Goal: Find contact information: Find contact information

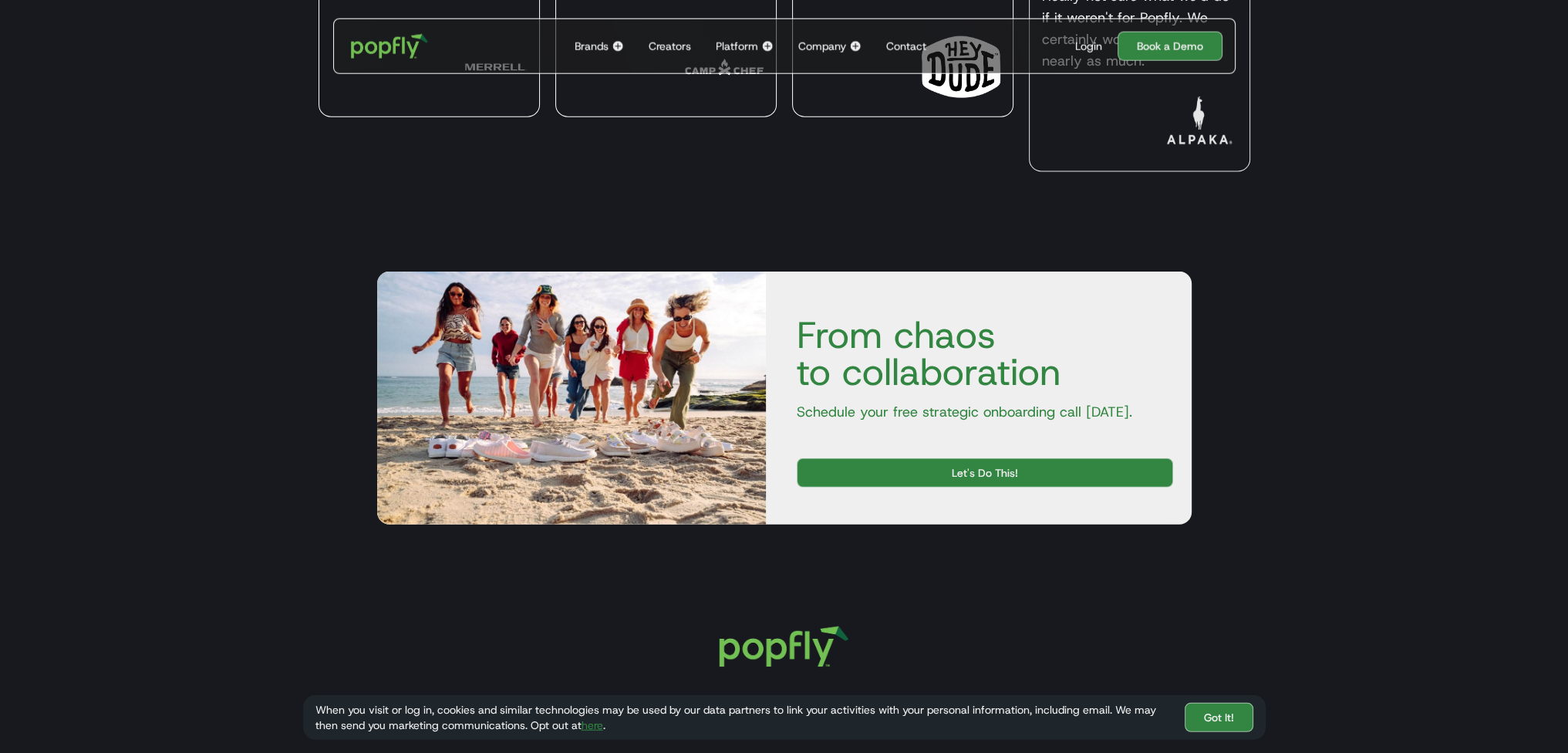
scroll to position [5568, 0]
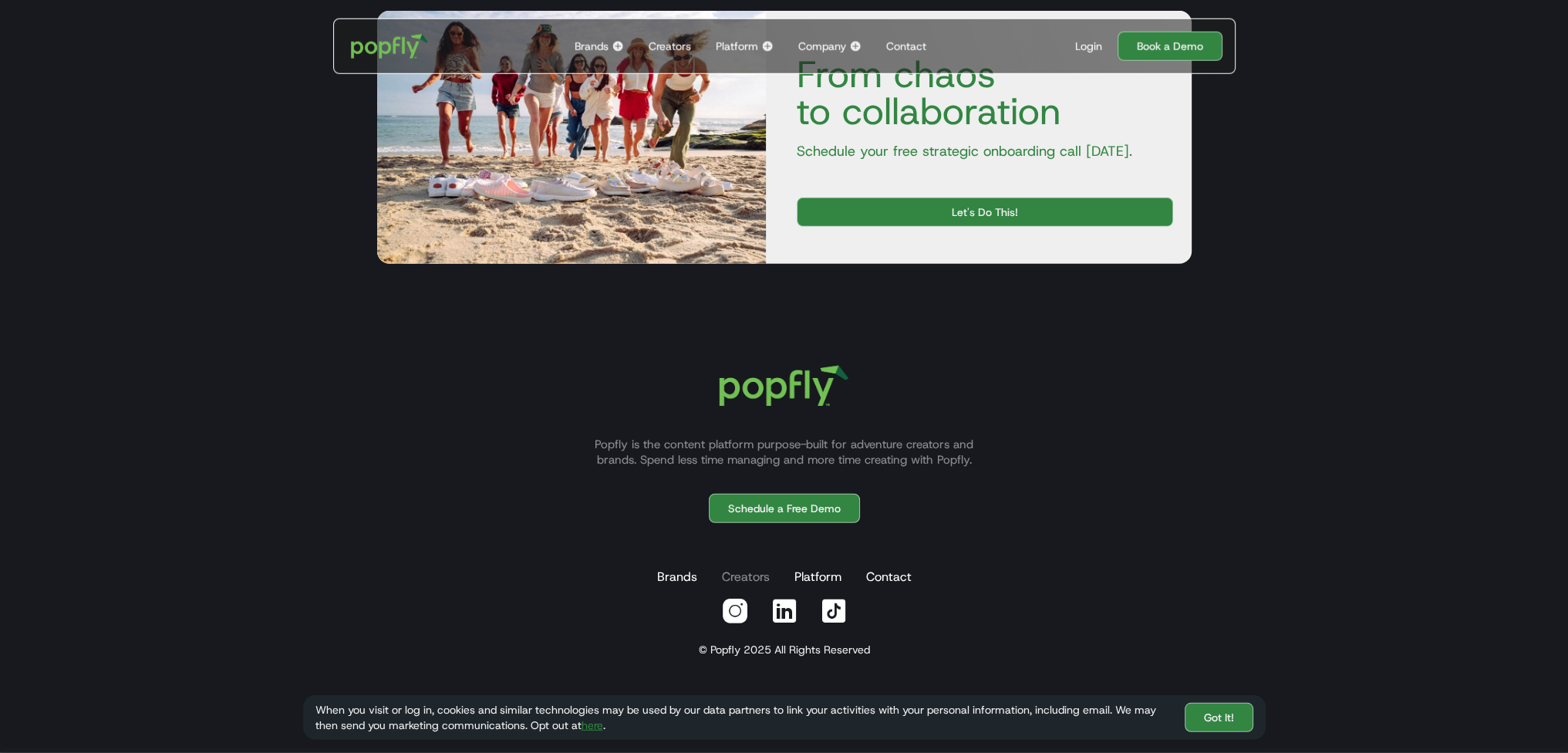
click at [731, 574] on link "Creators" at bounding box center [746, 577] width 54 height 31
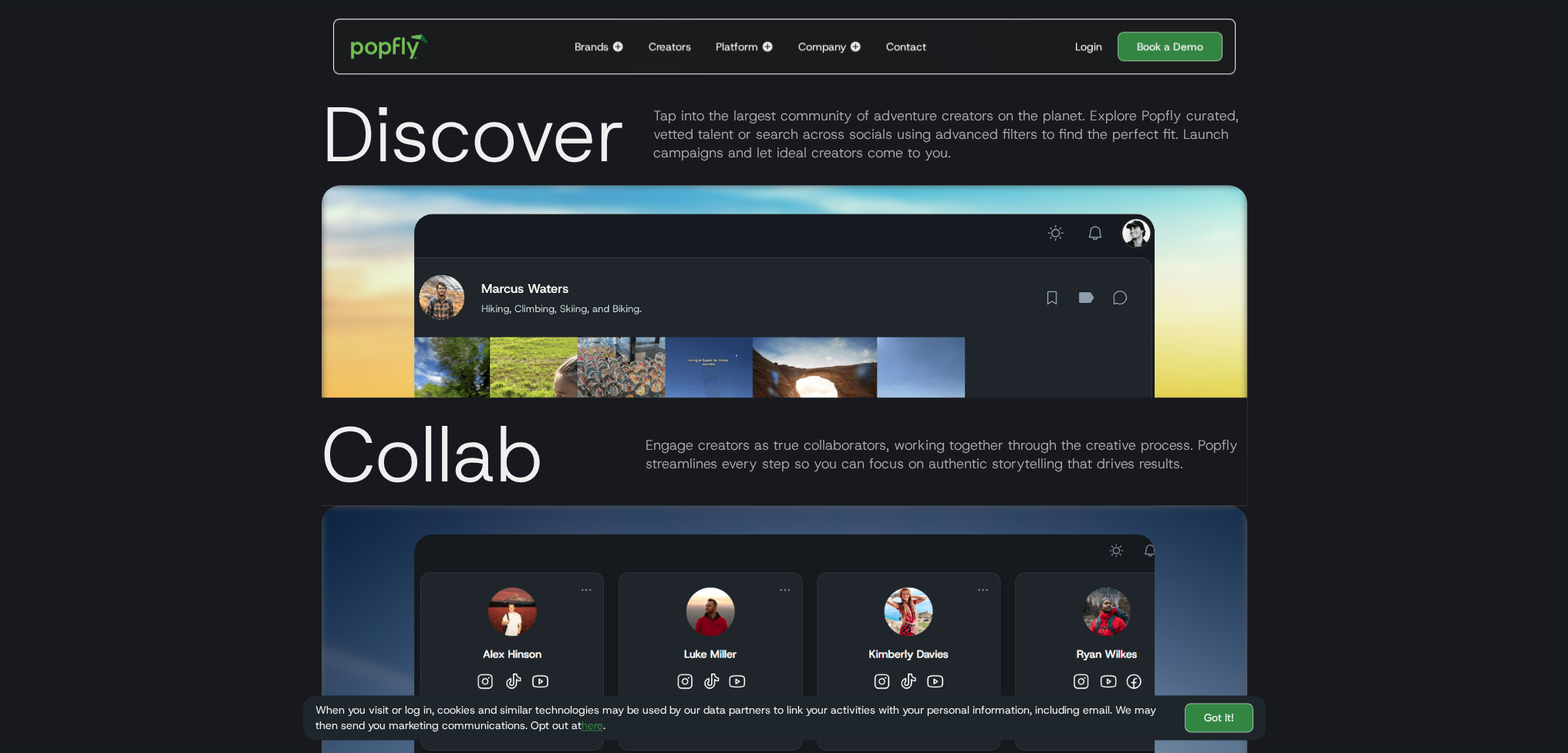
scroll to position [2175, 0]
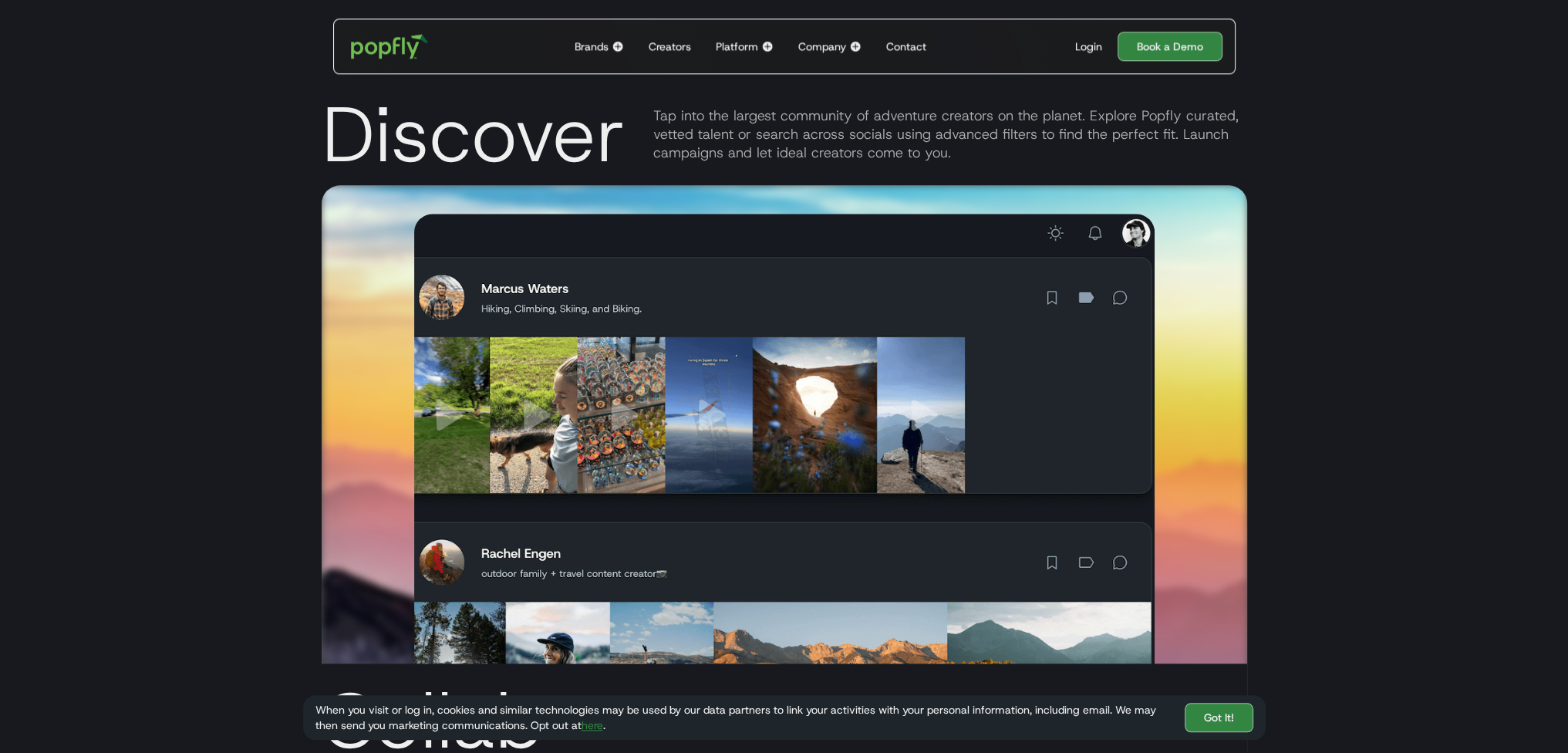
click at [894, 42] on div "Contact" at bounding box center [907, 46] width 40 height 15
